Goal: Task Accomplishment & Management: Use online tool/utility

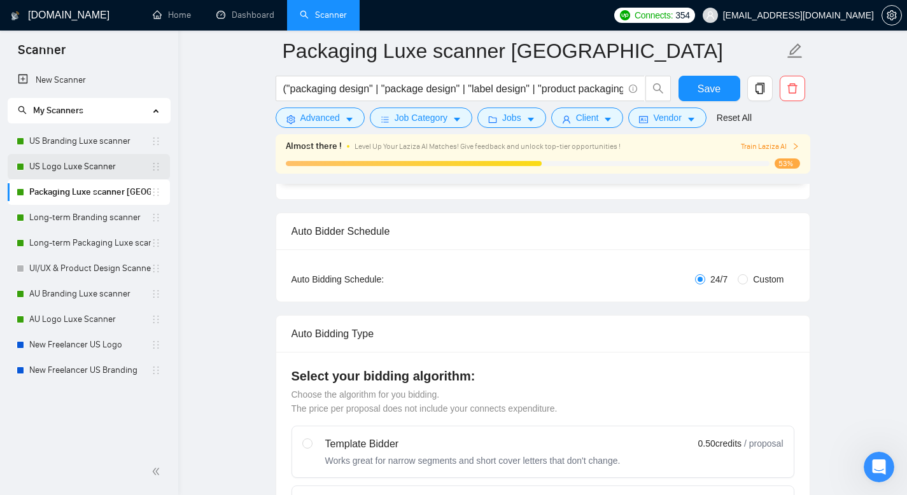
click at [93, 160] on link "US Logo Luxe Scanner" at bounding box center [90, 166] width 122 height 25
click at [716, 80] on button "Save" at bounding box center [710, 88] width 62 height 25
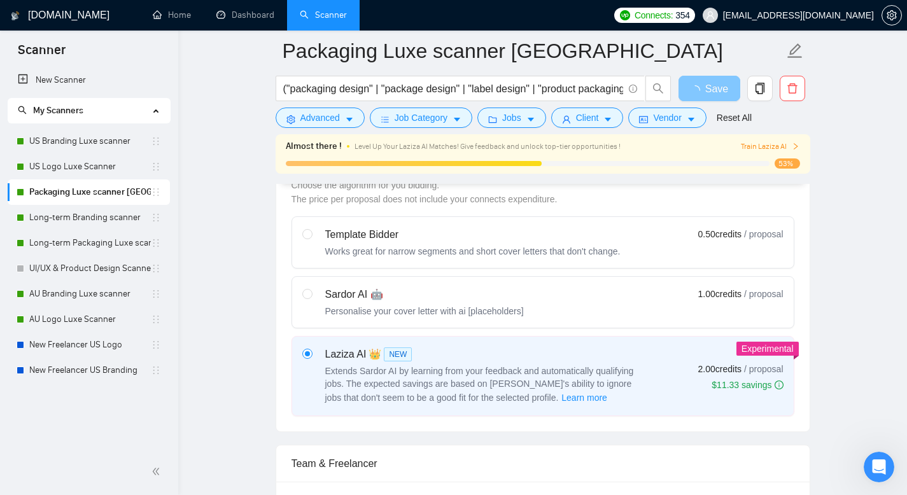
scroll to position [379, 0]
click at [99, 141] on link "US Branding Luxe scanner" at bounding box center [90, 141] width 122 height 25
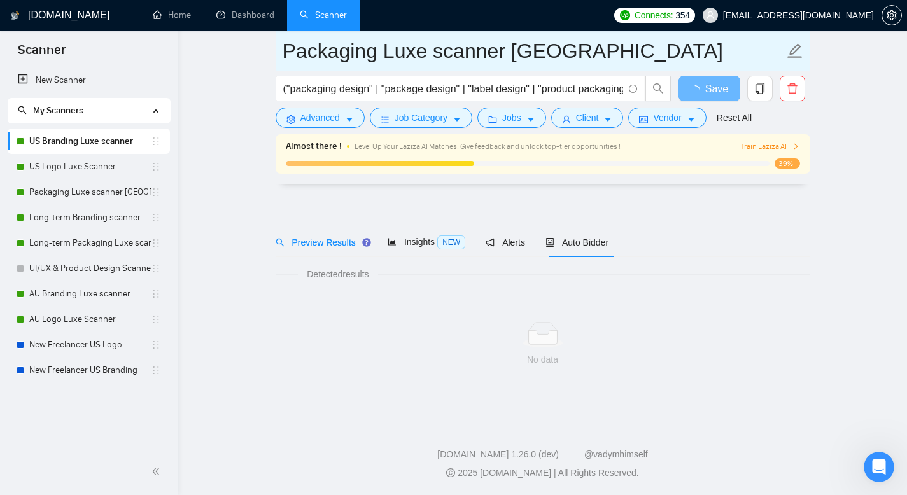
scroll to position [9, 0]
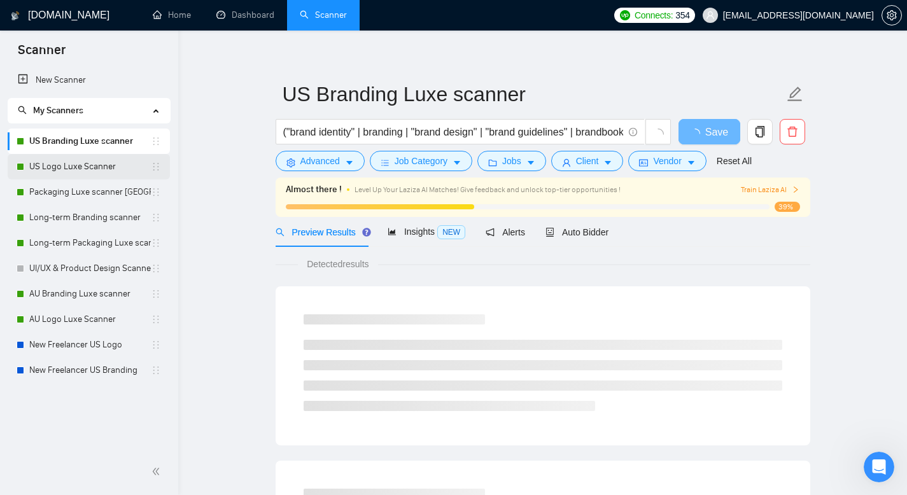
click at [46, 167] on link "US Logo Luxe Scanner" at bounding box center [90, 166] width 122 height 25
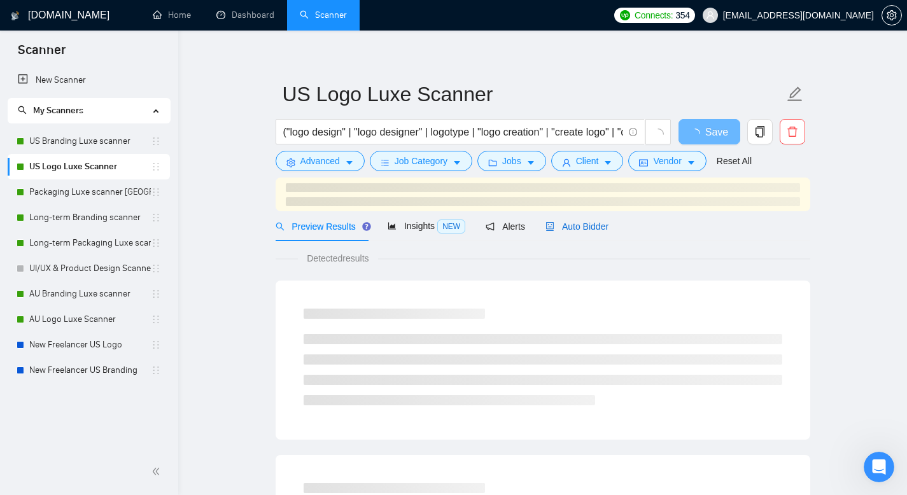
click at [598, 226] on span "Auto Bidder" at bounding box center [577, 227] width 63 height 10
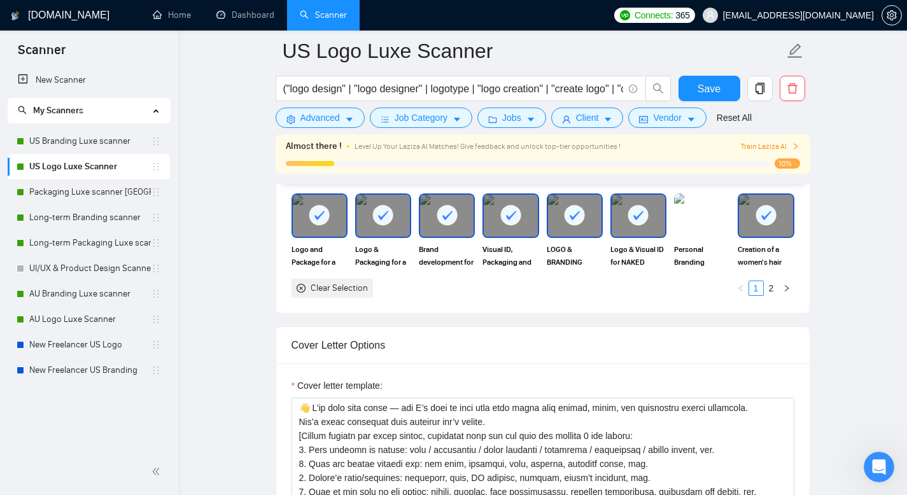
scroll to position [1329, 0]
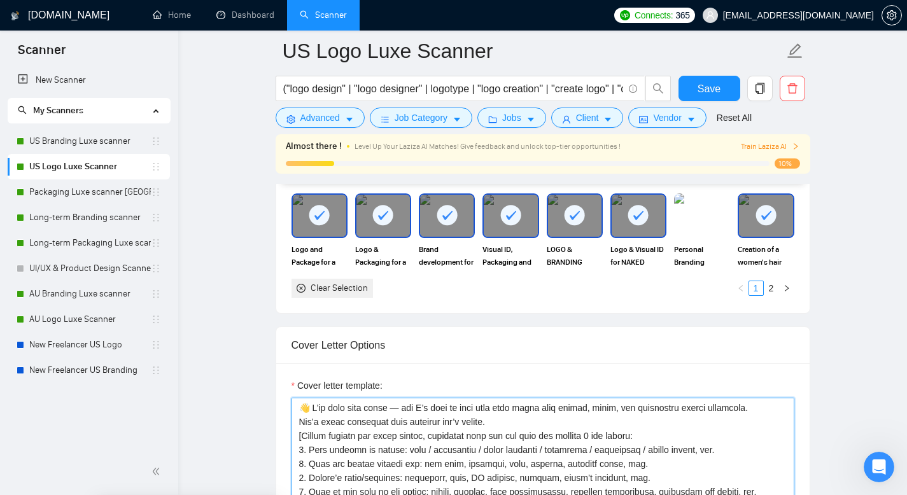
drag, startPoint x: 497, startPoint y: 422, endPoint x: 279, endPoint y: 408, distance: 218.2
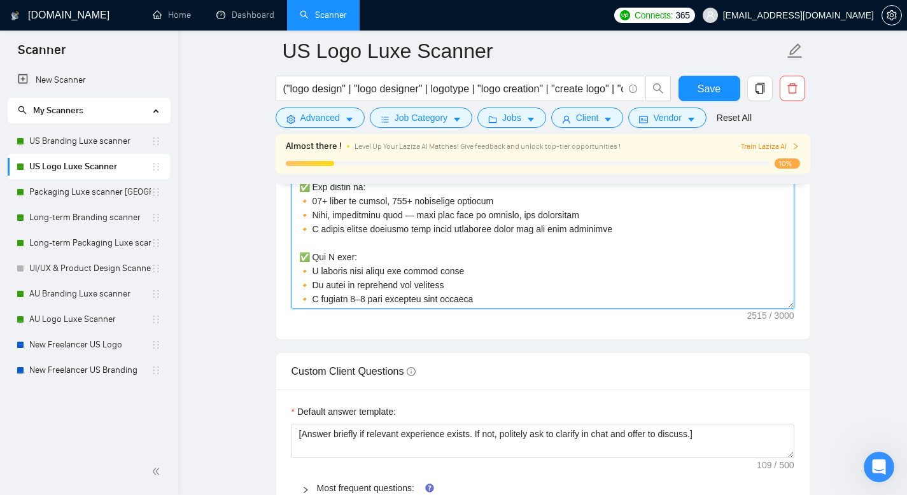
scroll to position [220, 0]
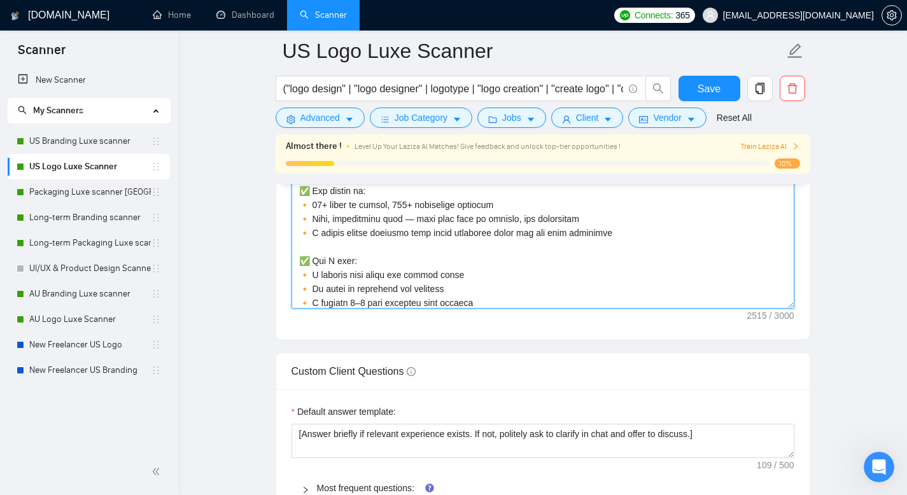
drag, startPoint x: 605, startPoint y: 246, endPoint x: 282, endPoint y: 209, distance: 325.5
click at [282, 209] on div "Cover letter template:" at bounding box center [543, 163] width 534 height 351
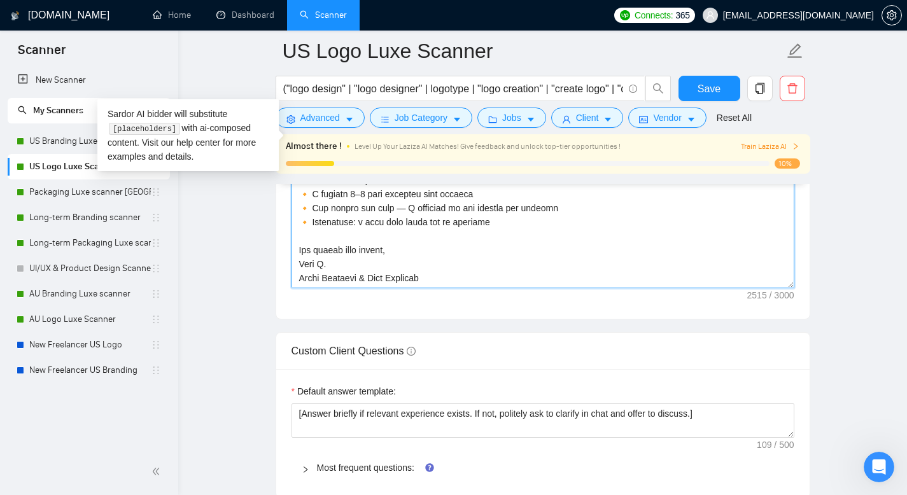
scroll to position [322, 0]
drag, startPoint x: 432, startPoint y: 274, endPoint x: 253, endPoint y: 246, distance: 181.2
click at [253, 246] on main "US Logo Luxe Scanner ("logo design" | "logo designer" | logotype | "logo creati…" at bounding box center [543, 270] width 688 height 3888
